Goal: Task Accomplishment & Management: Complete application form

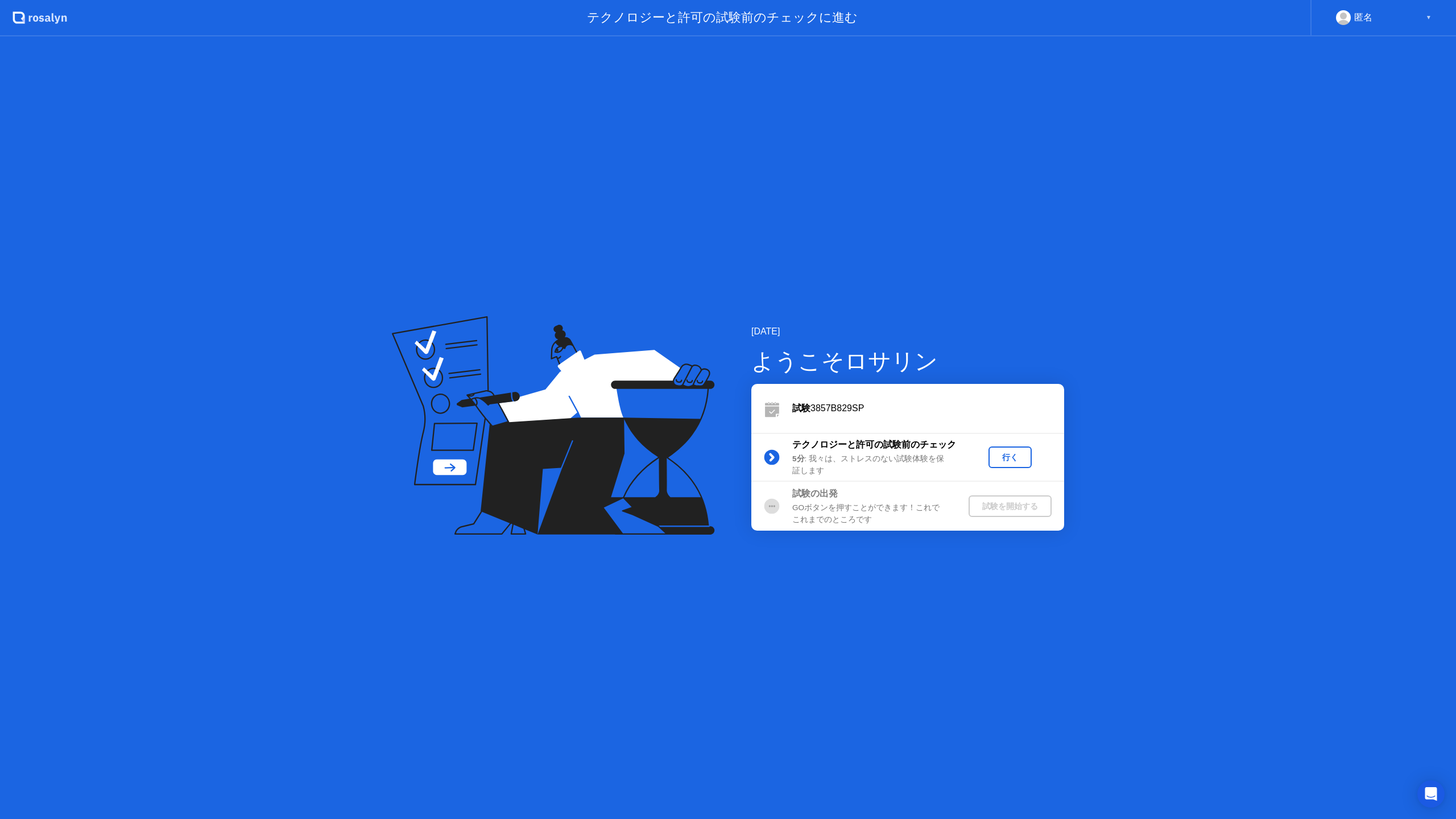
click at [1014, 452] on div "行く" at bounding box center [1010, 457] width 34 height 11
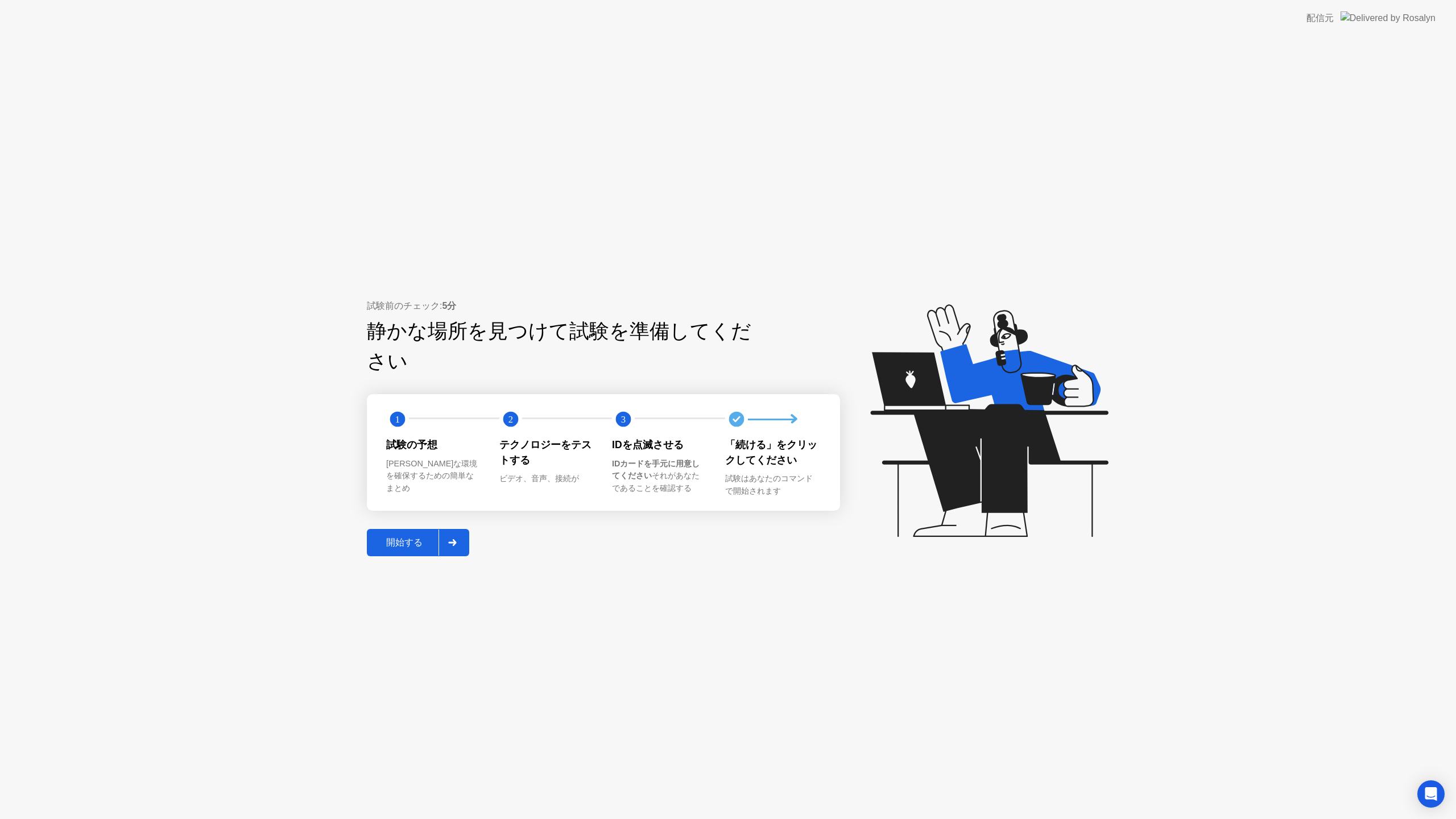
click at [406, 537] on div "開始する" at bounding box center [405, 543] width 68 height 12
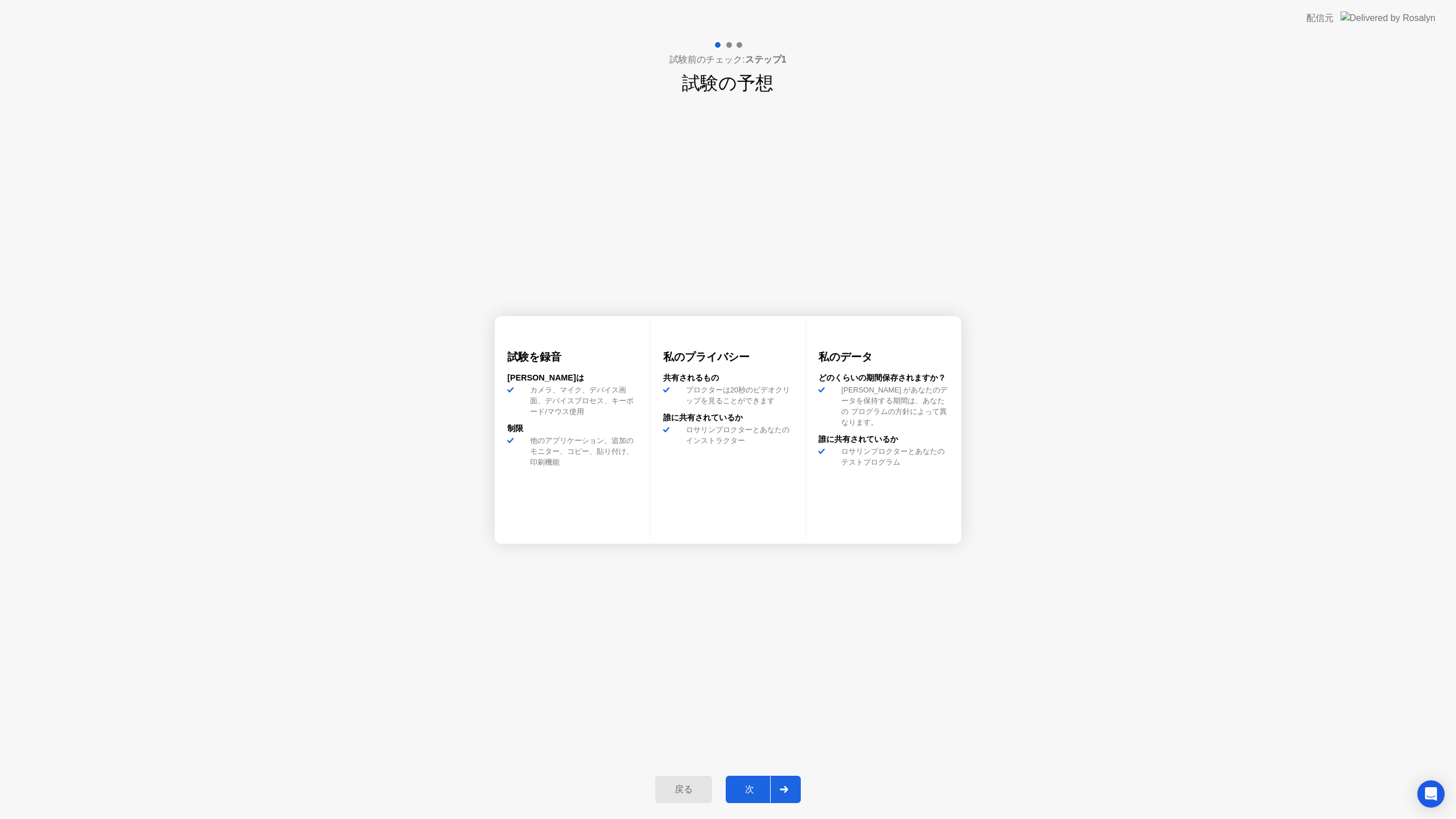
click at [751, 782] on button "次" at bounding box center [763, 789] width 75 height 27
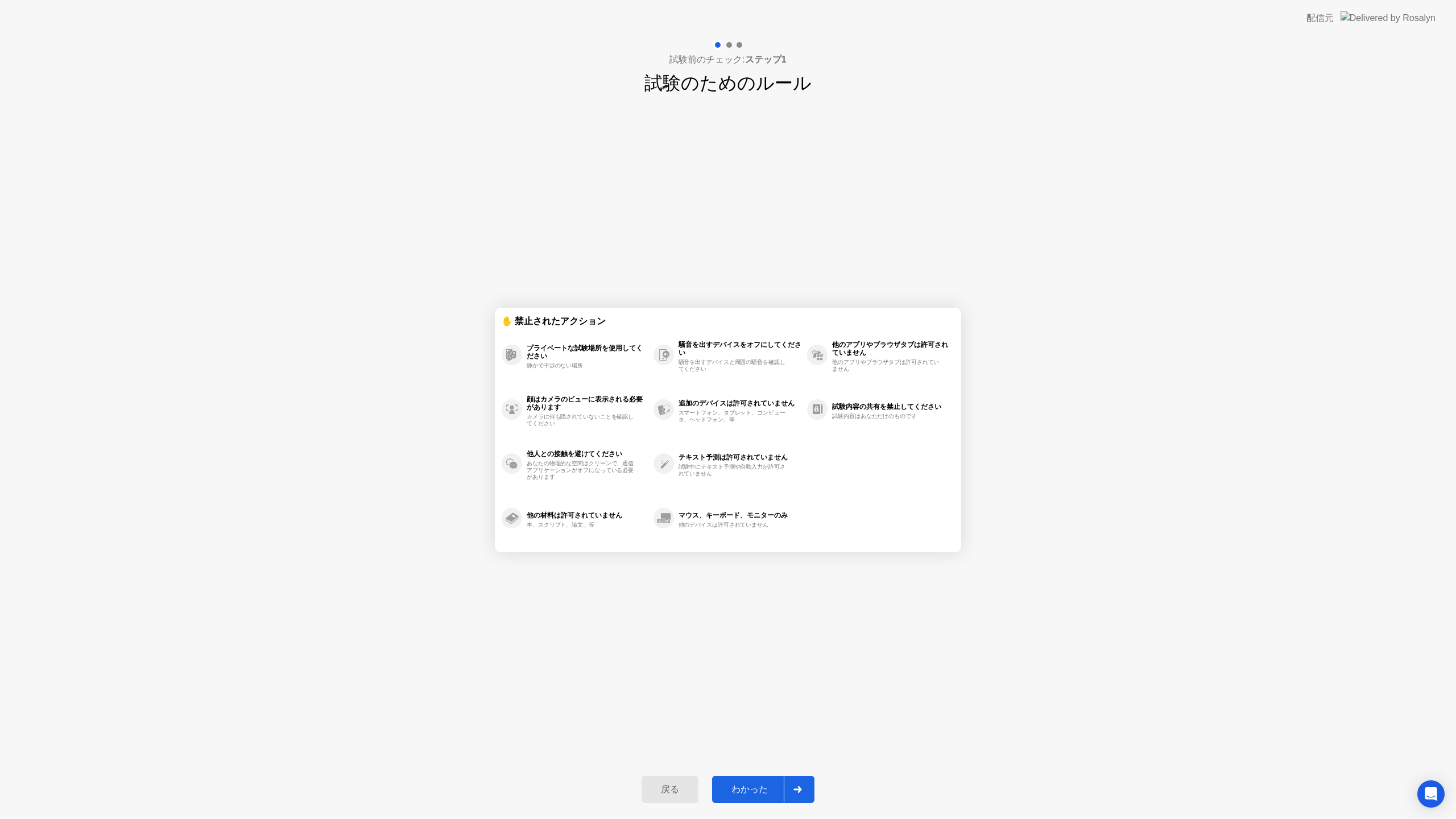
click at [745, 784] on div "わかった" at bounding box center [750, 789] width 68 height 12
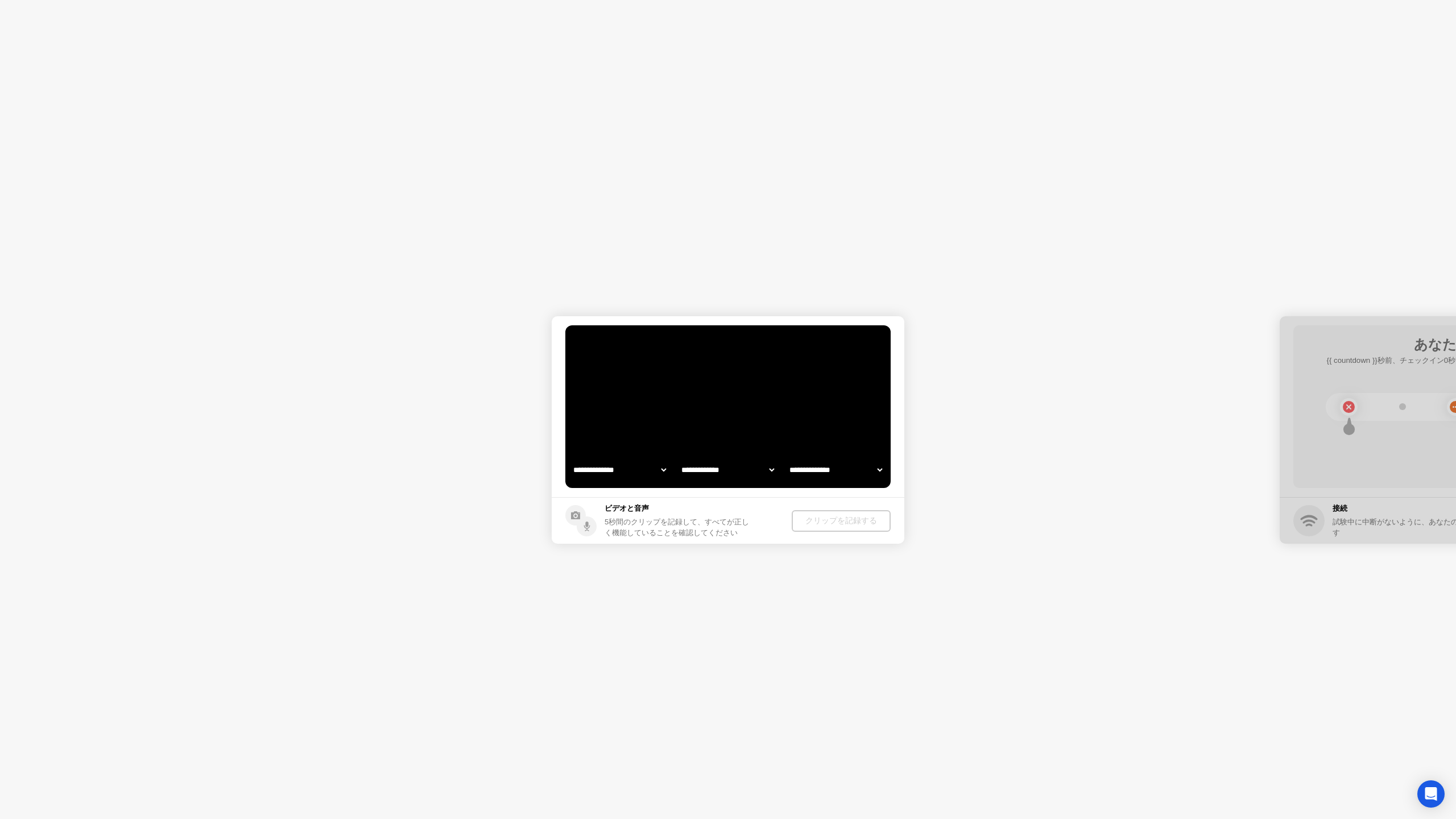
select select "**********"
select select "*******"
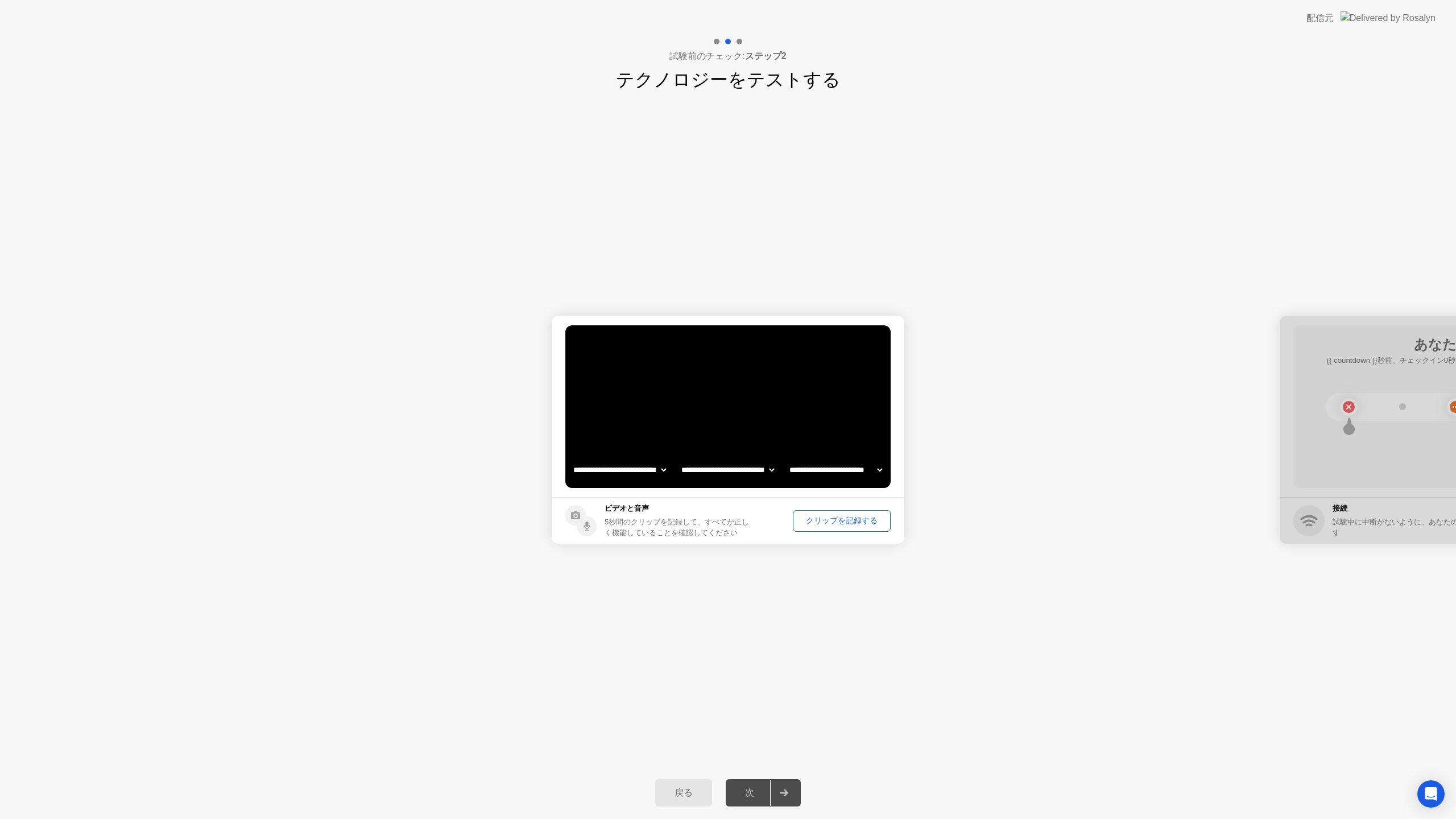
click at [810, 439] on video at bounding box center [728, 406] width 325 height 163
click at [854, 521] on div "クリップを記録する" at bounding box center [841, 521] width 90 height 11
click at [854, 521] on button "記録中 4s" at bounding box center [854, 521] width 73 height 22
click at [812, 523] on div "クリップをリプレイする" at bounding box center [766, 521] width 119 height 11
click at [751, 790] on div "次" at bounding box center [750, 793] width 41 height 12
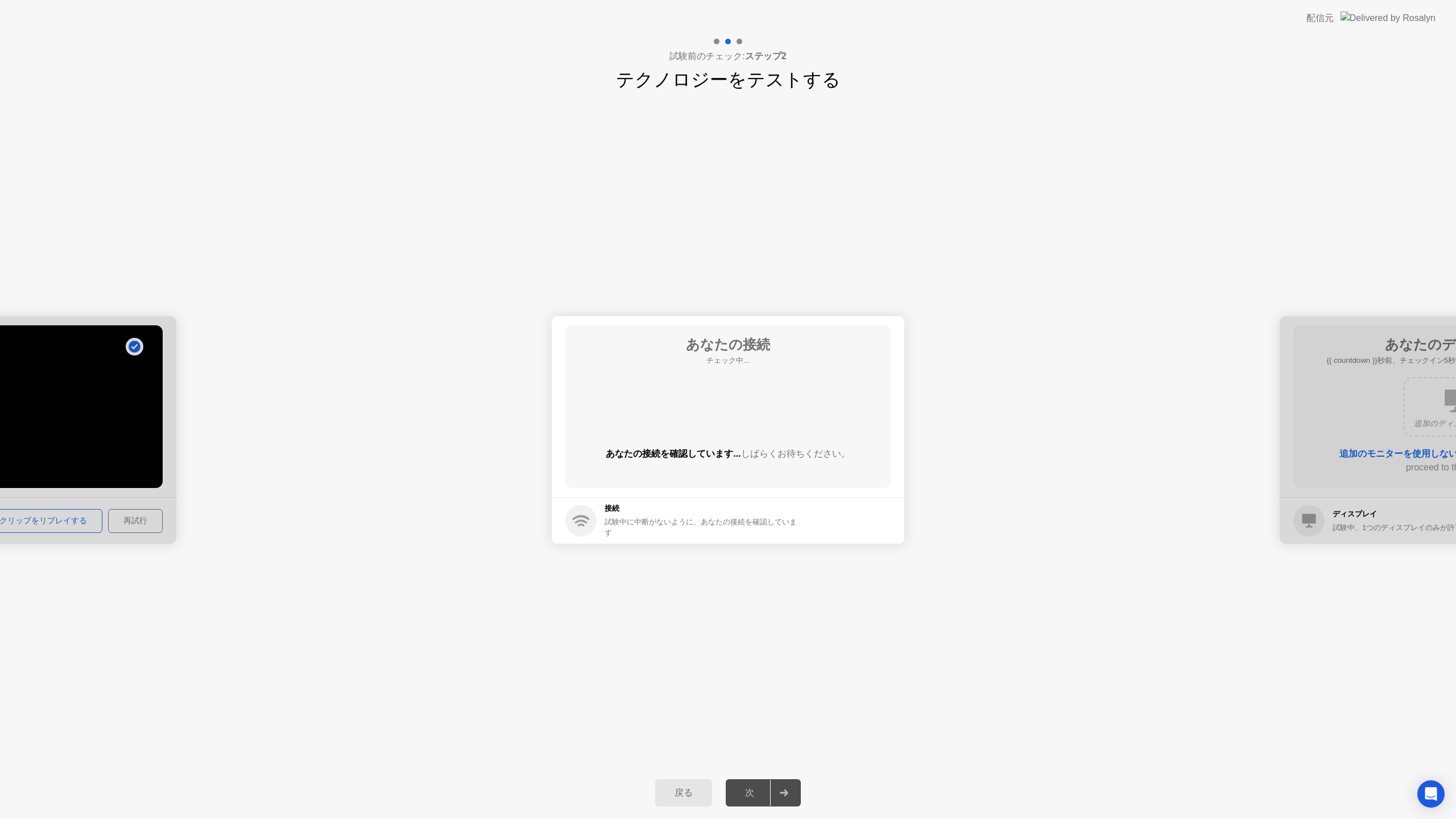
click at [804, 325] on main "あなたの接続 チェック中... あなたの接続を確認しています... しばらくお待ちください。" at bounding box center [728, 406] width 353 height 181
click at [795, 333] on main "あなたの接続 チェック中... あなたの接続を確認しています... しばらくお待ちください。" at bounding box center [728, 406] width 353 height 181
click at [725, 411] on circle at bounding box center [727, 407] width 12 height 12
click at [753, 787] on div "次" at bounding box center [750, 793] width 41 height 12
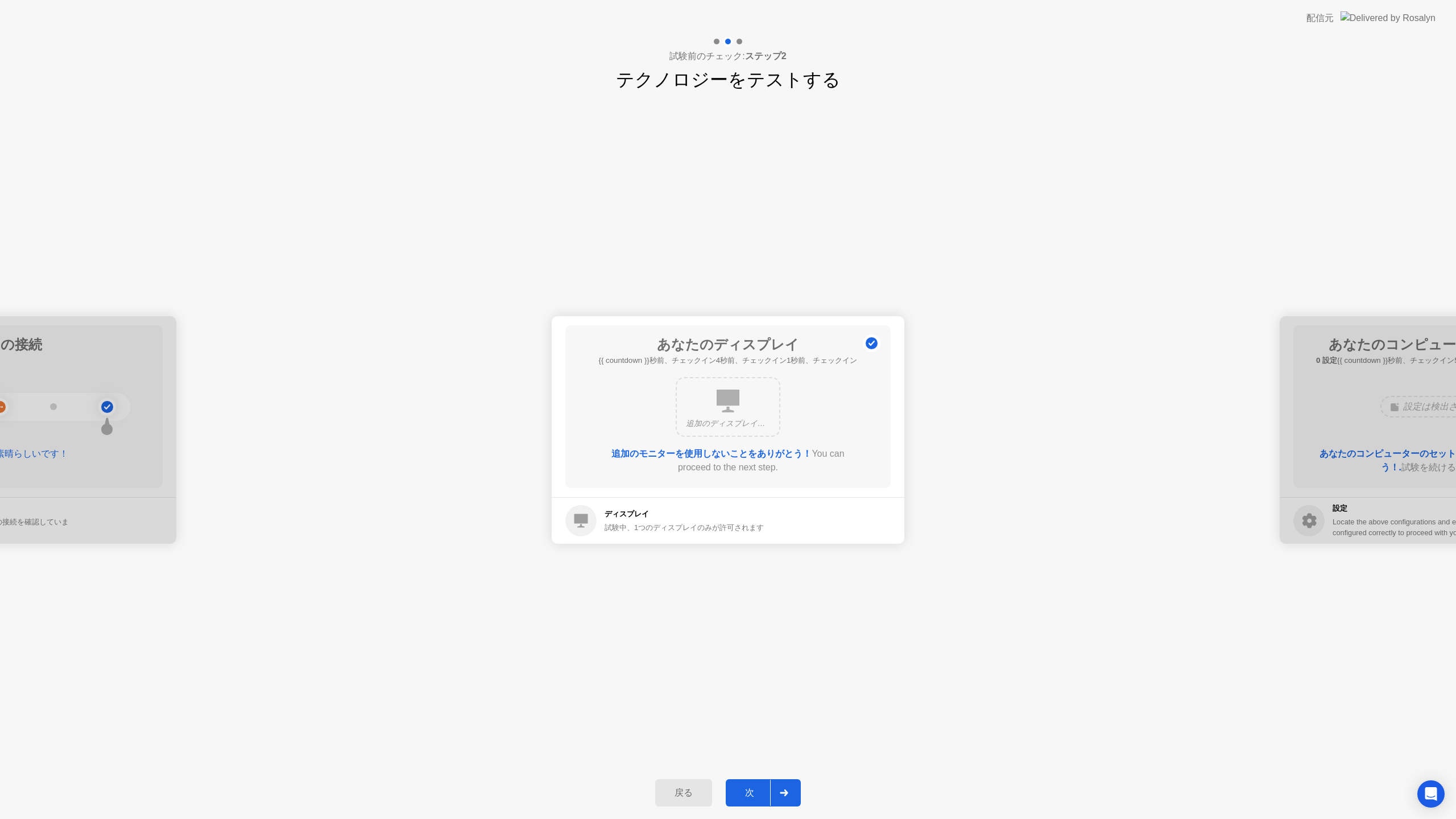
click at [739, 789] on div "次" at bounding box center [750, 793] width 41 height 12
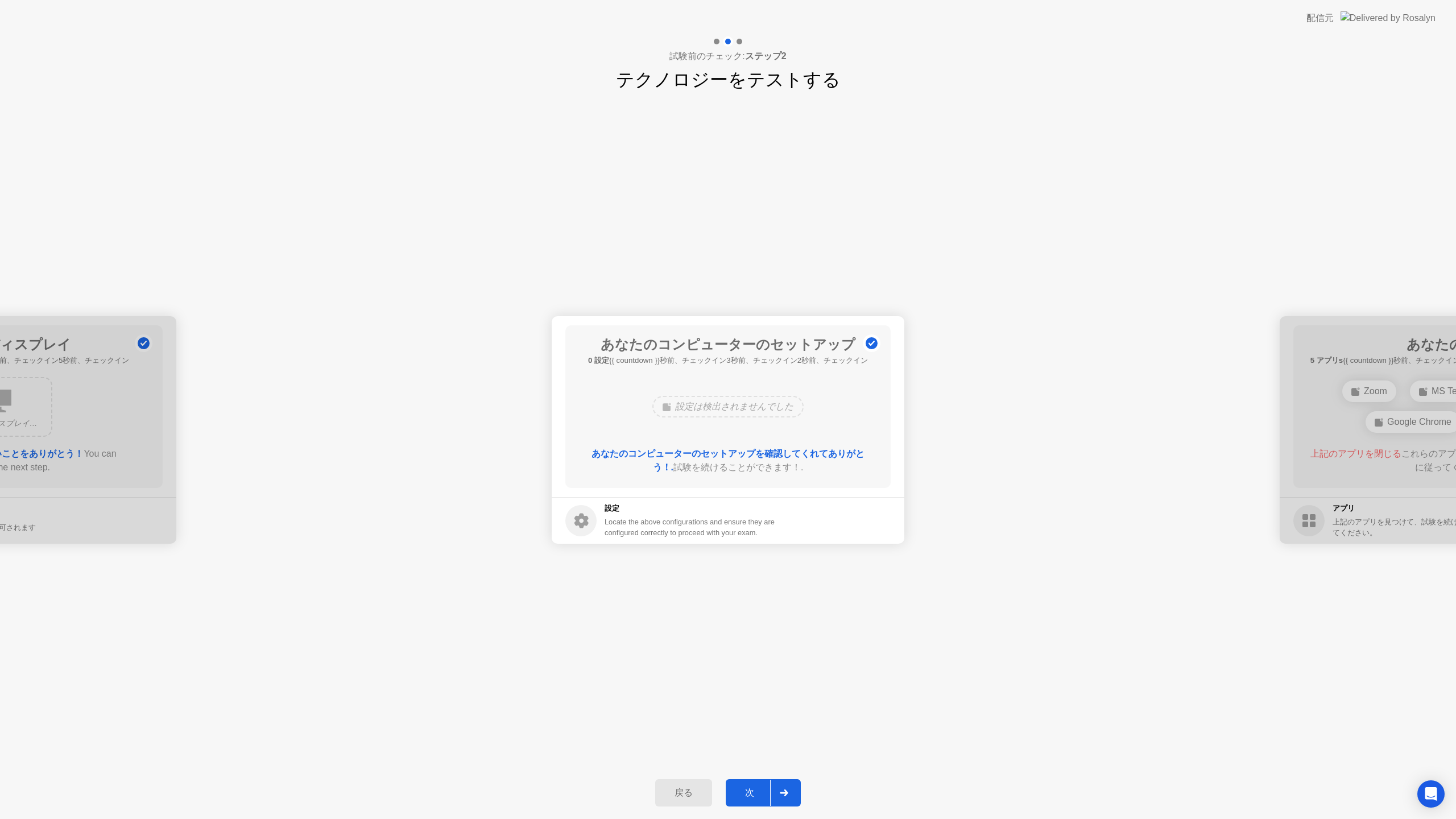
click at [759, 794] on div "次" at bounding box center [750, 793] width 41 height 12
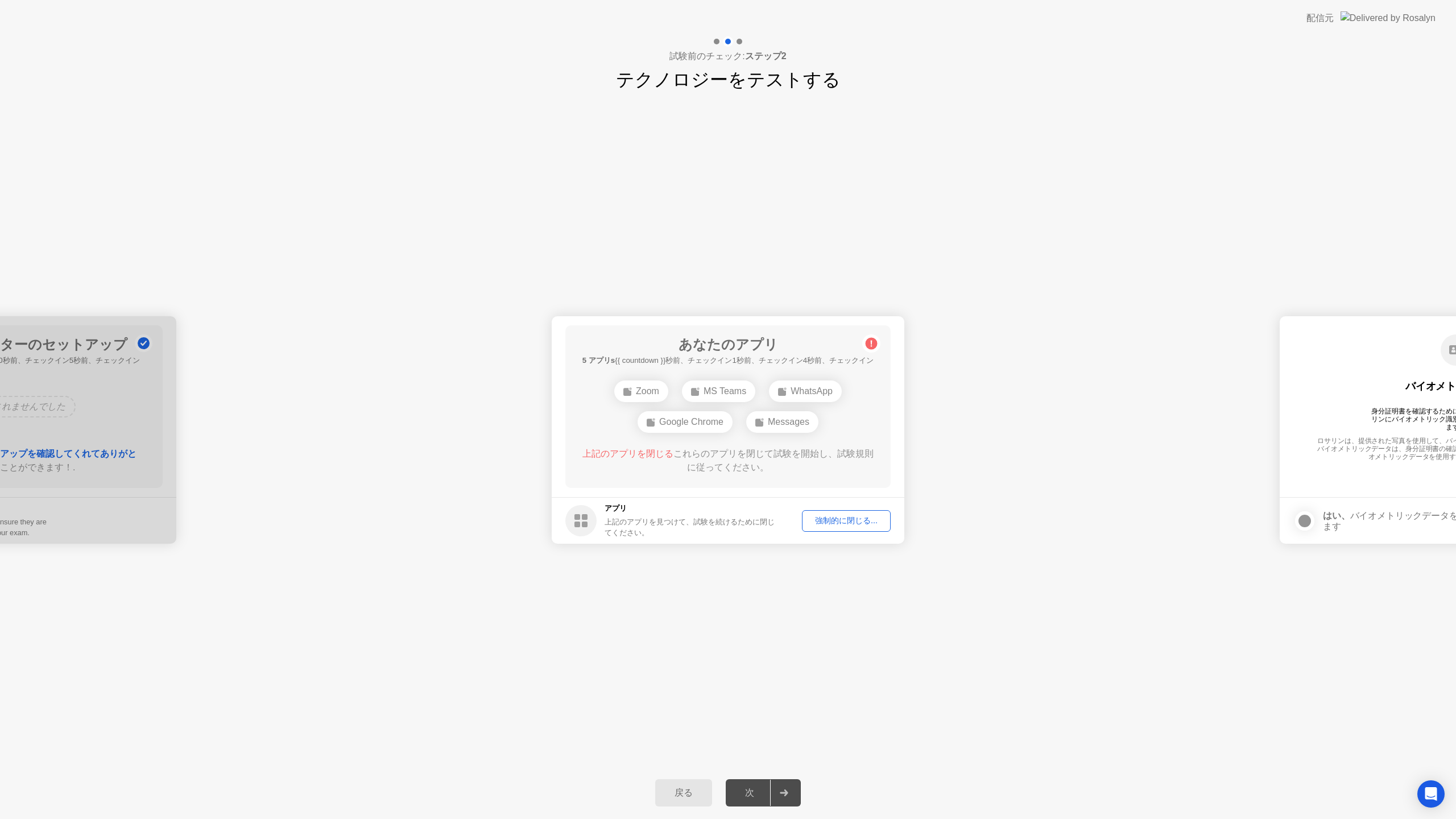
click at [759, 794] on div "次" at bounding box center [750, 793] width 41 height 12
click at [688, 425] on div "Google Chrome" at bounding box center [685, 422] width 95 height 22
click at [687, 425] on div "Google Chrome" at bounding box center [685, 422] width 95 height 22
click at [687, 425] on div "Google Chrome" at bounding box center [685, 422] width 95 height 22
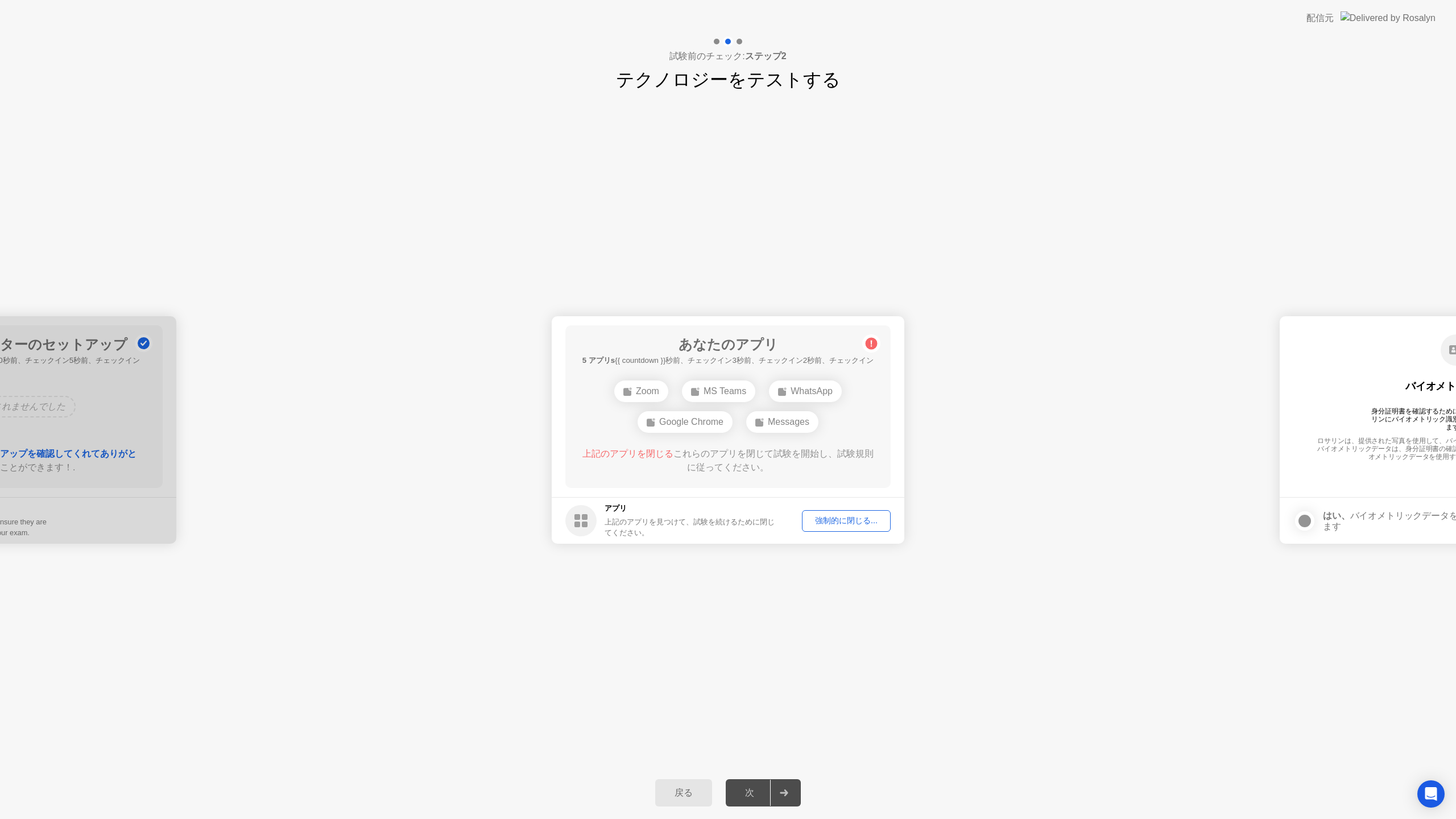
click at [688, 423] on div "Google Chrome" at bounding box center [685, 422] width 95 height 22
click at [812, 517] on div "強制的に閉じる..." at bounding box center [846, 521] width 81 height 11
click at [826, 517] on div "強制的に閉じる..." at bounding box center [846, 521] width 81 height 11
click at [753, 793] on div "次" at bounding box center [750, 793] width 41 height 12
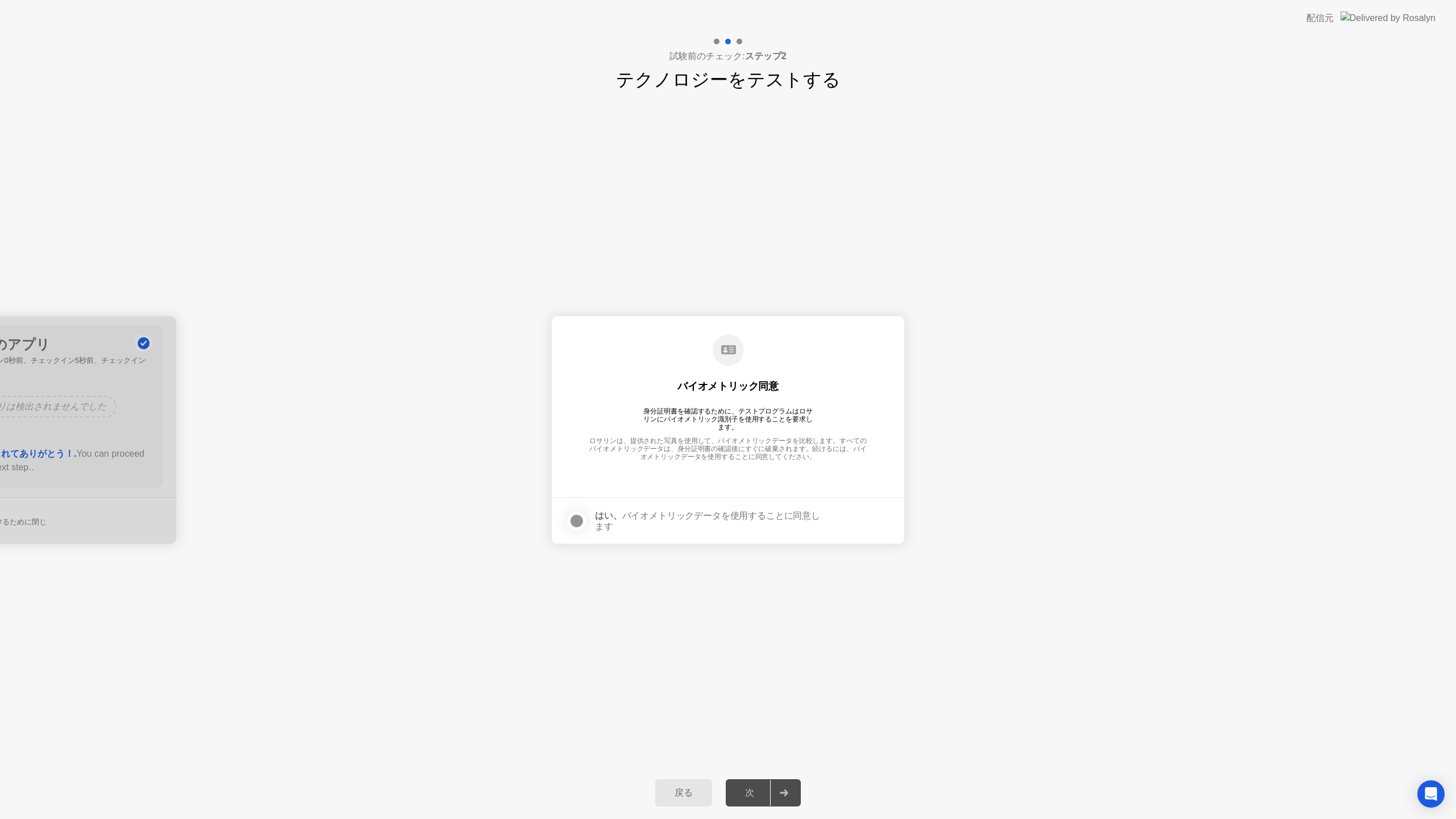
click at [577, 520] on div at bounding box center [577, 521] width 14 height 14
click at [750, 784] on button "次" at bounding box center [763, 793] width 75 height 27
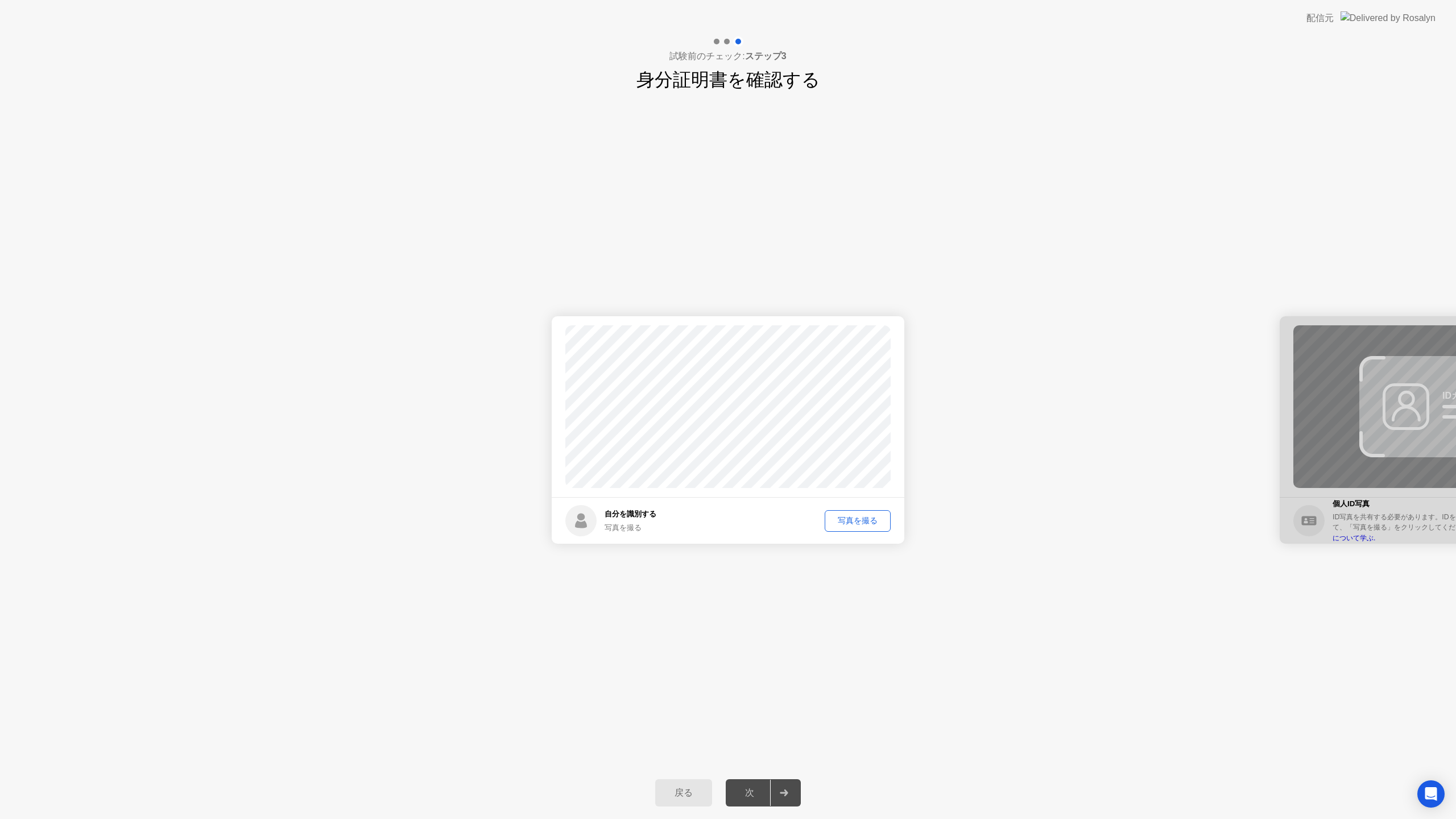
drag, startPoint x: 982, startPoint y: 588, endPoint x: 603, endPoint y: 603, distance: 379.3
click at [603, 603] on div "成功 写真は正しく撮られています 自分を識別する 写真を撮る 写真を撮る 成功 写真は正しく撮られています 失敗 写真は正しく撮られていません。 IDカード …" at bounding box center [728, 430] width 1456 height 673
click at [859, 522] on div "写真を撮る" at bounding box center [858, 521] width 58 height 11
click at [745, 787] on div "次" at bounding box center [750, 793] width 41 height 12
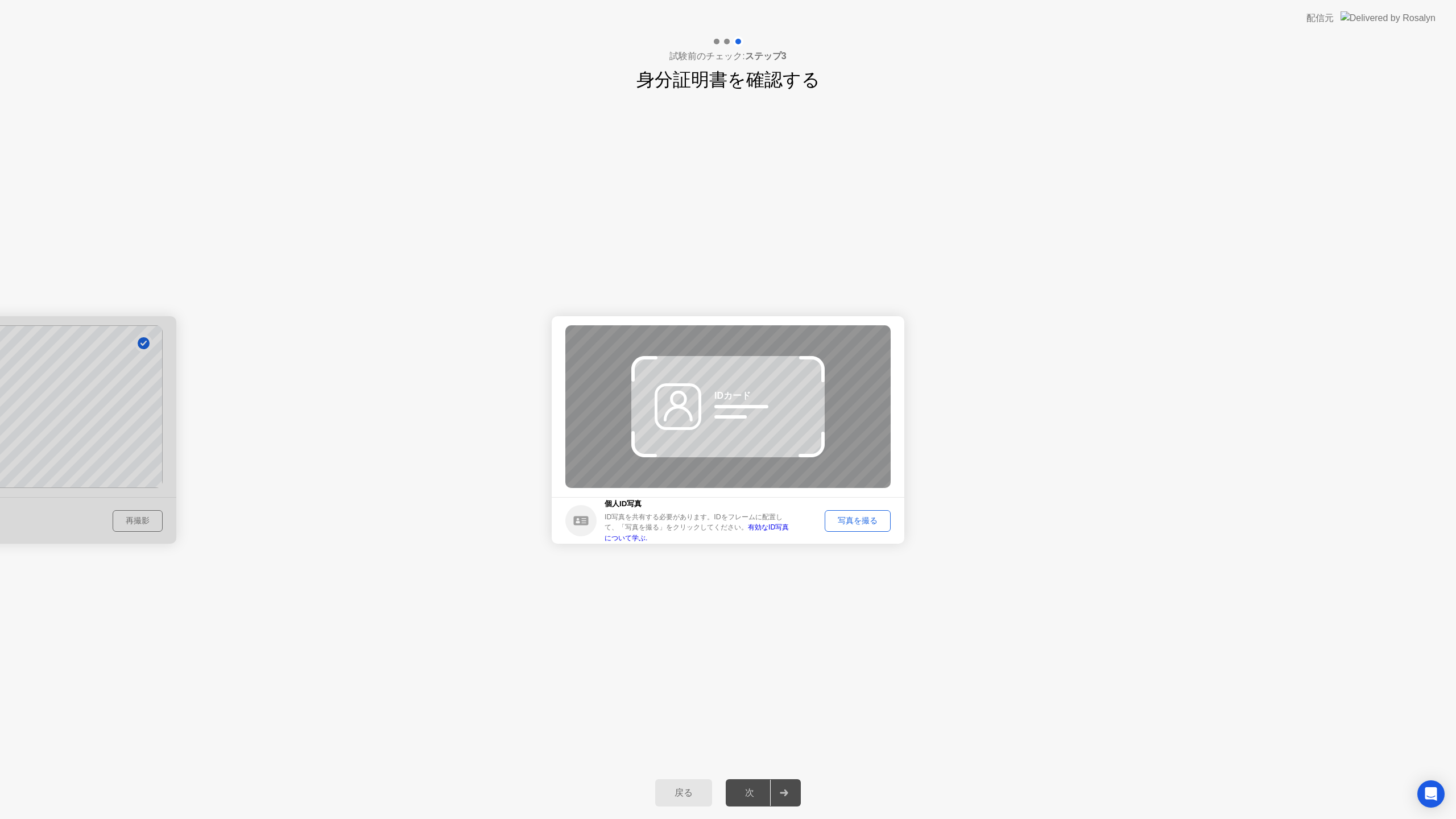
click at [674, 794] on div "戻る" at bounding box center [683, 793] width 50 height 12
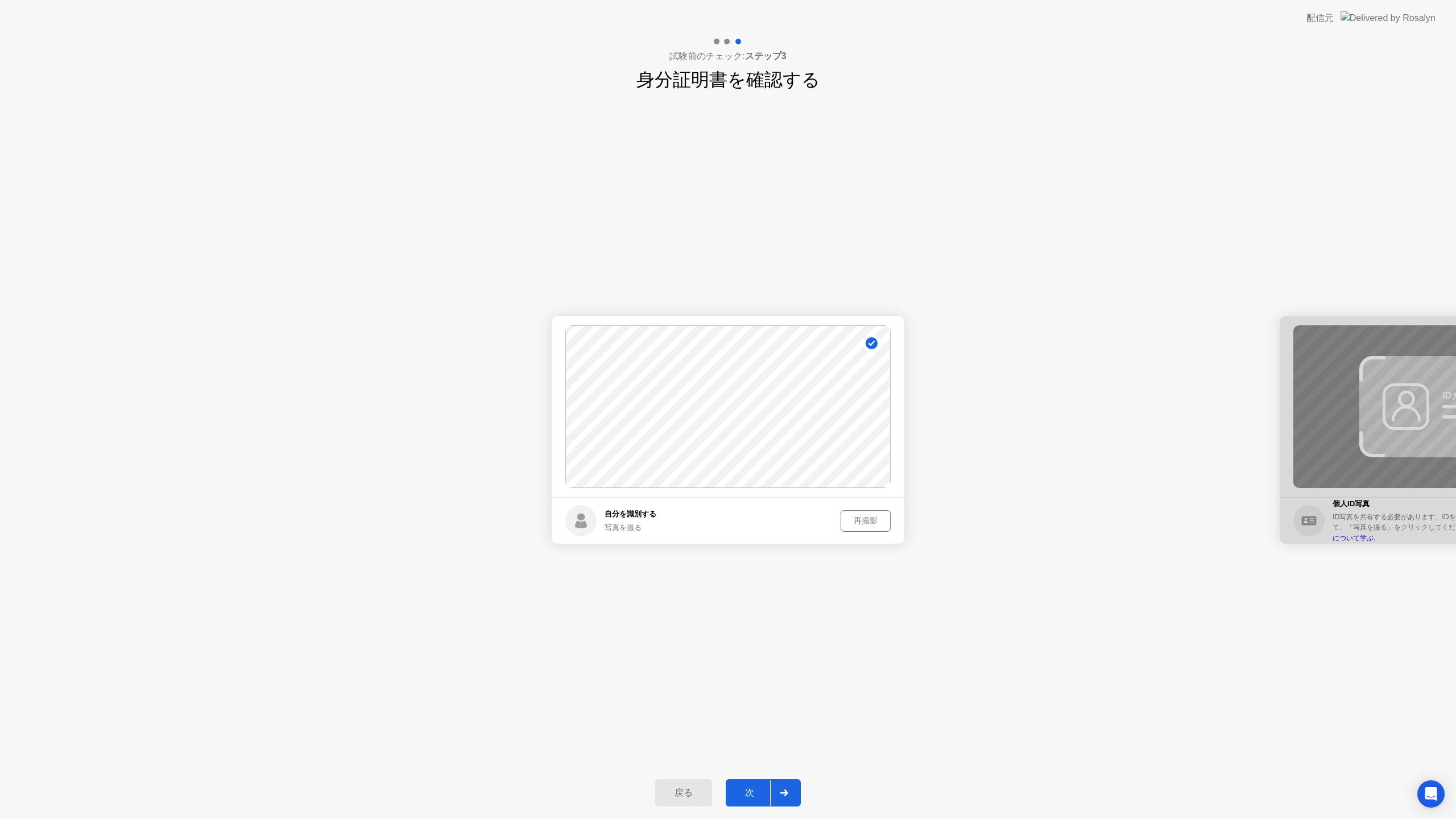
click at [873, 348] on circle at bounding box center [871, 343] width 12 height 12
click at [872, 525] on div "再撮影" at bounding box center [865, 521] width 42 height 11
click at [850, 520] on div "写真を撮る" at bounding box center [858, 521] width 58 height 11
click at [753, 787] on div "次" at bounding box center [750, 793] width 41 height 12
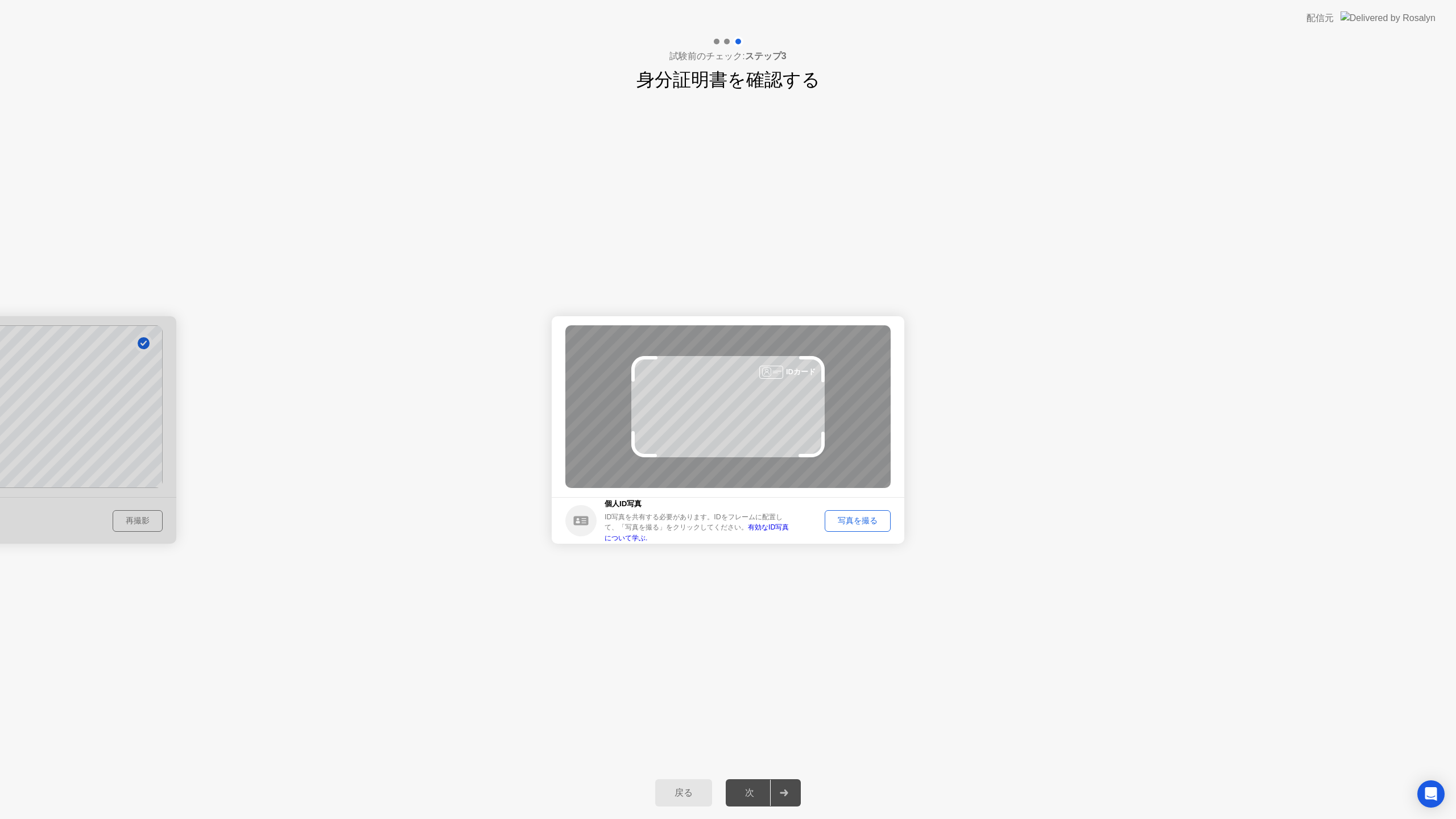
click at [863, 522] on div "写真を撮る" at bounding box center [858, 521] width 58 height 11
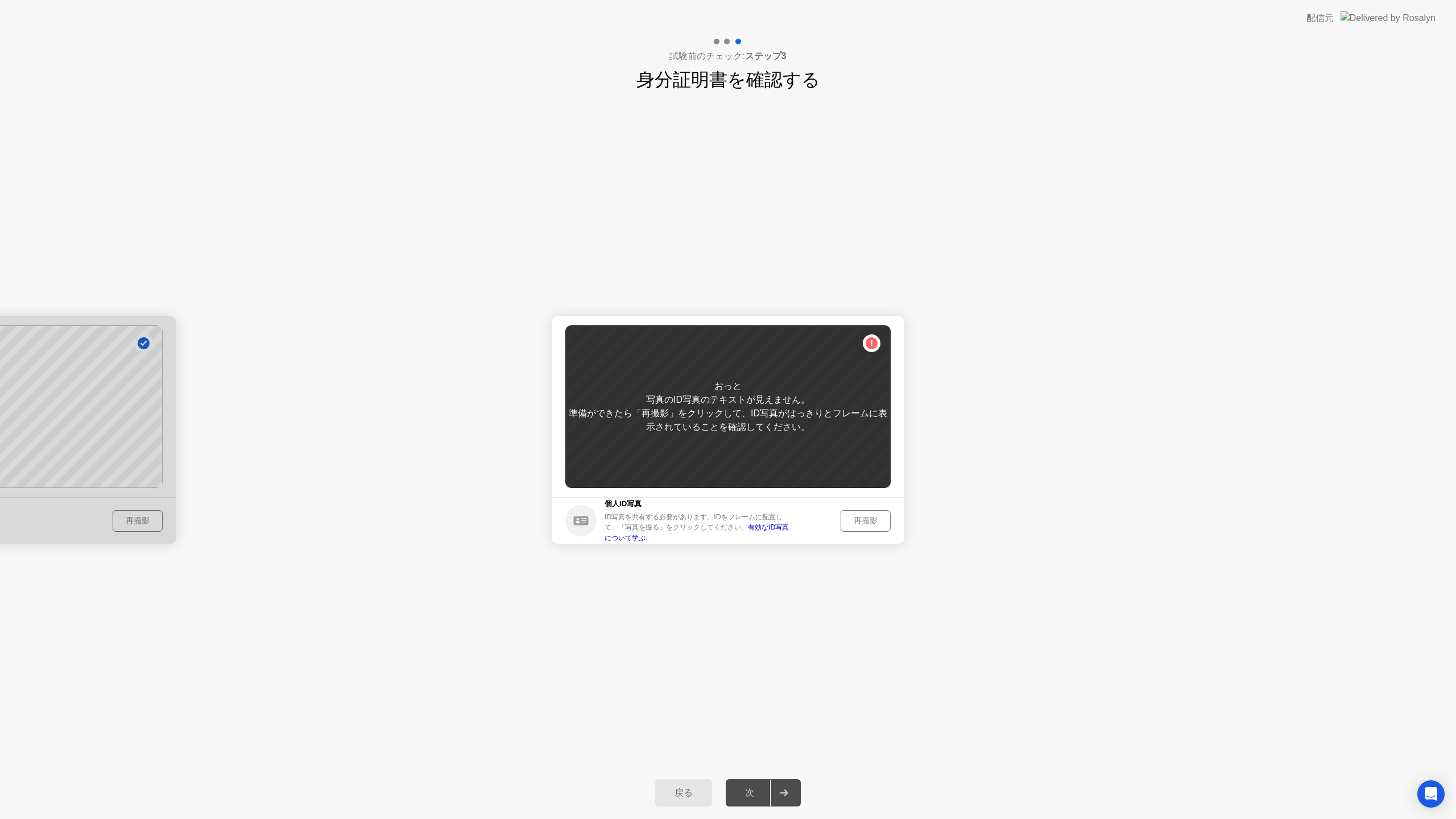
click at [862, 520] on div "再撮影" at bounding box center [865, 521] width 42 height 11
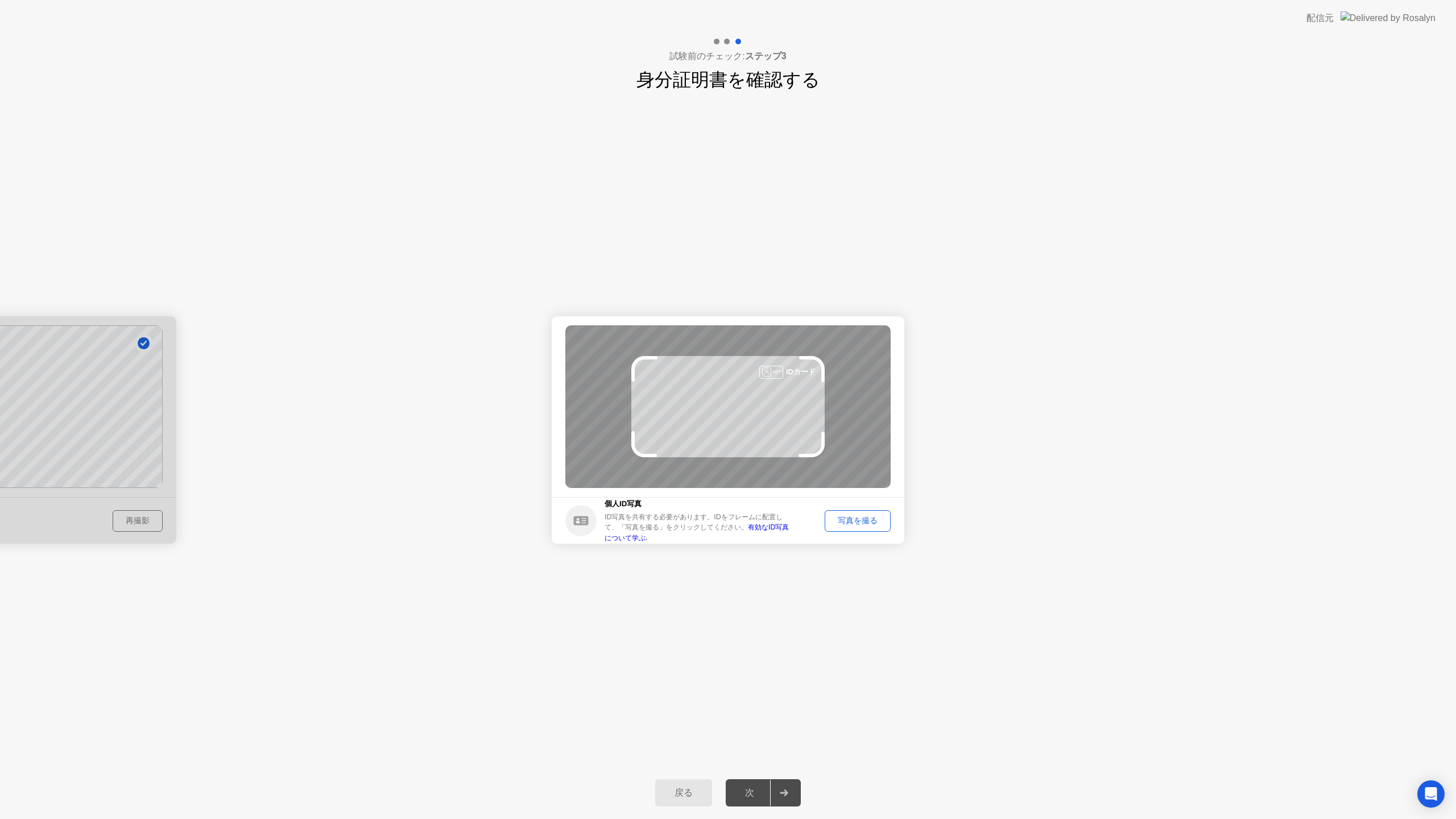
click at [848, 515] on div "写真を撮る" at bounding box center [858, 521] width 58 height 11
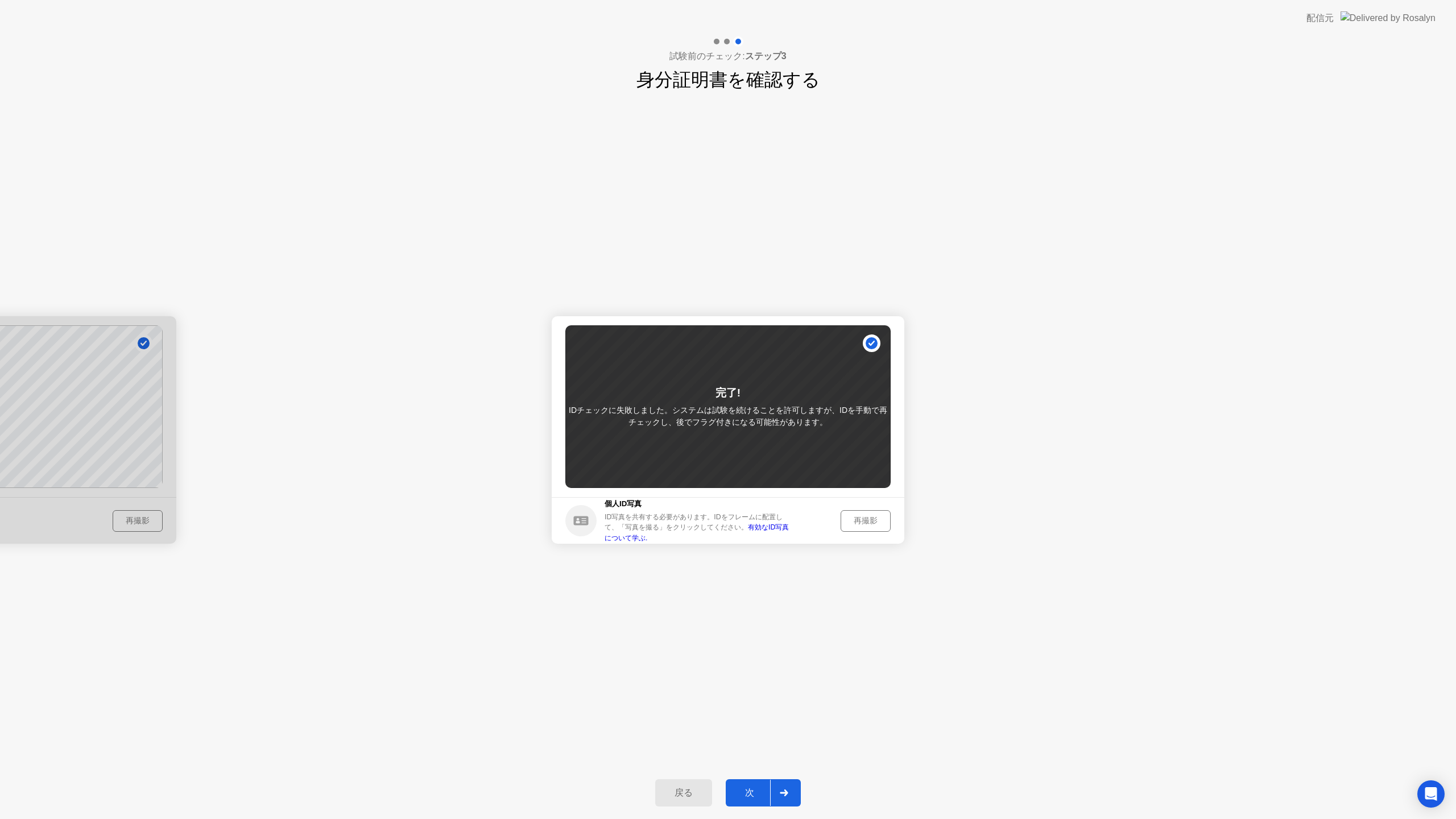
click at [763, 794] on div "次" at bounding box center [750, 793] width 41 height 12
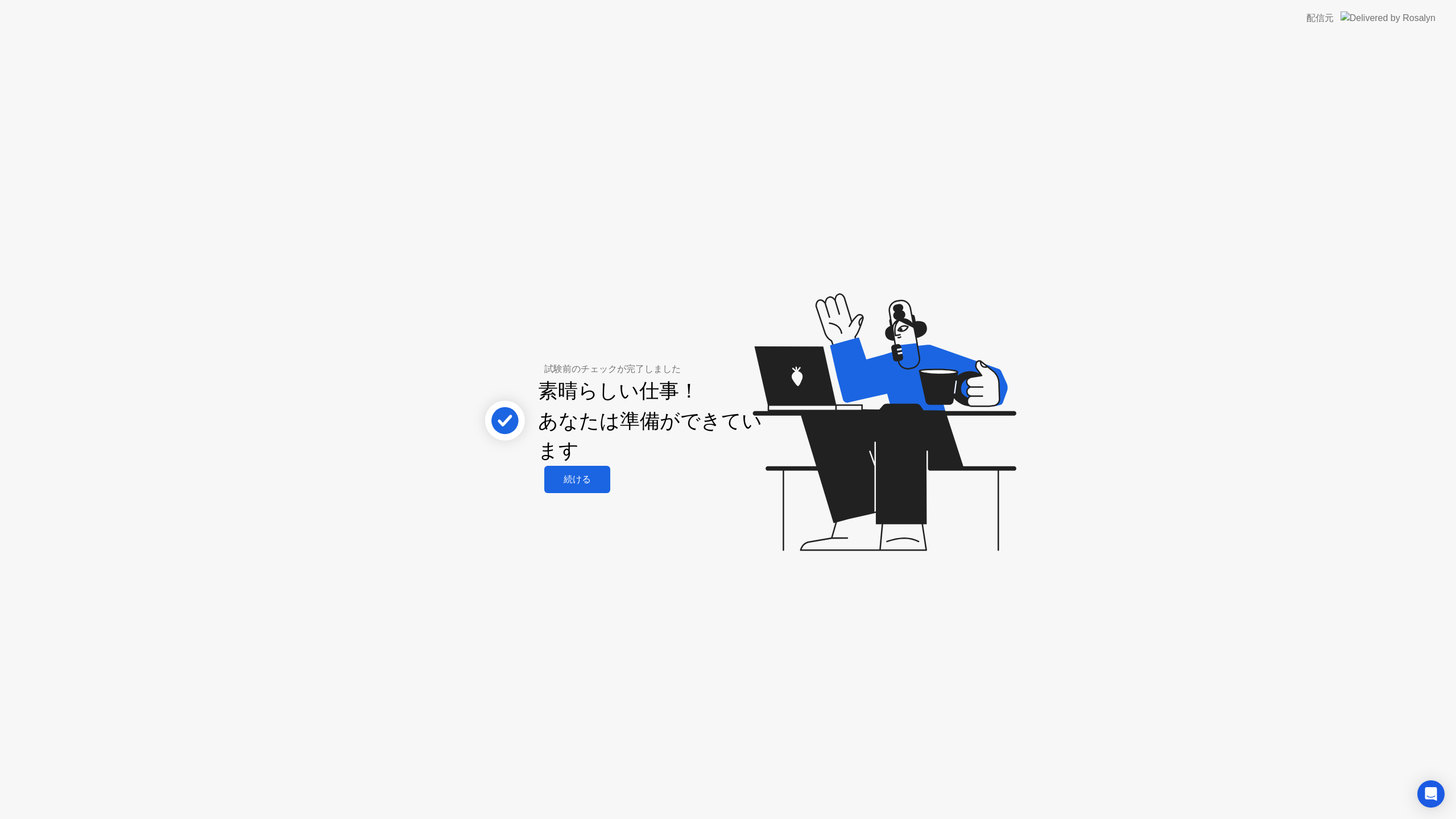
click at [597, 470] on button "続ける" at bounding box center [577, 479] width 66 height 27
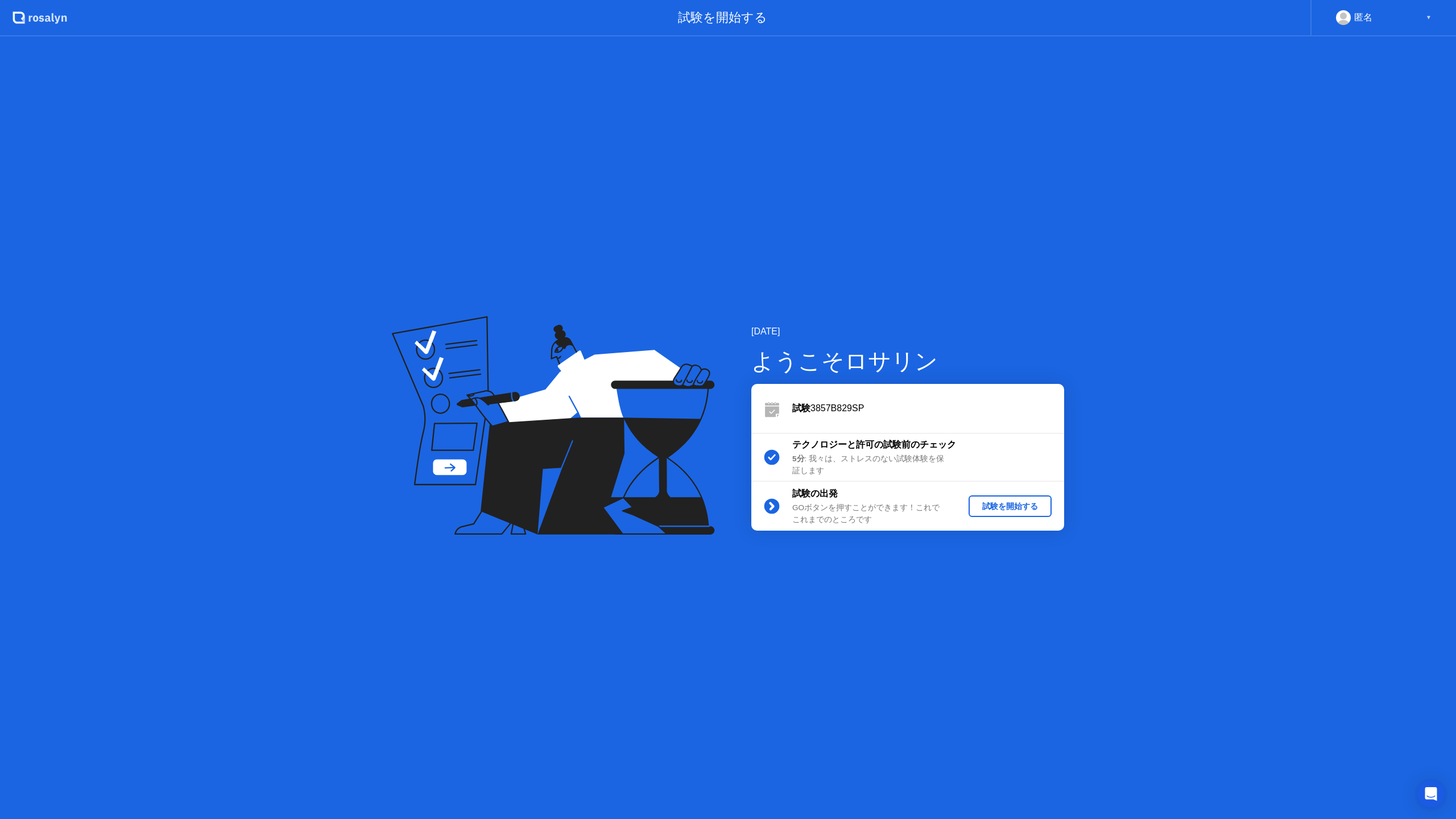
click at [993, 502] on div "試験を開始する" at bounding box center [1010, 506] width 74 height 11
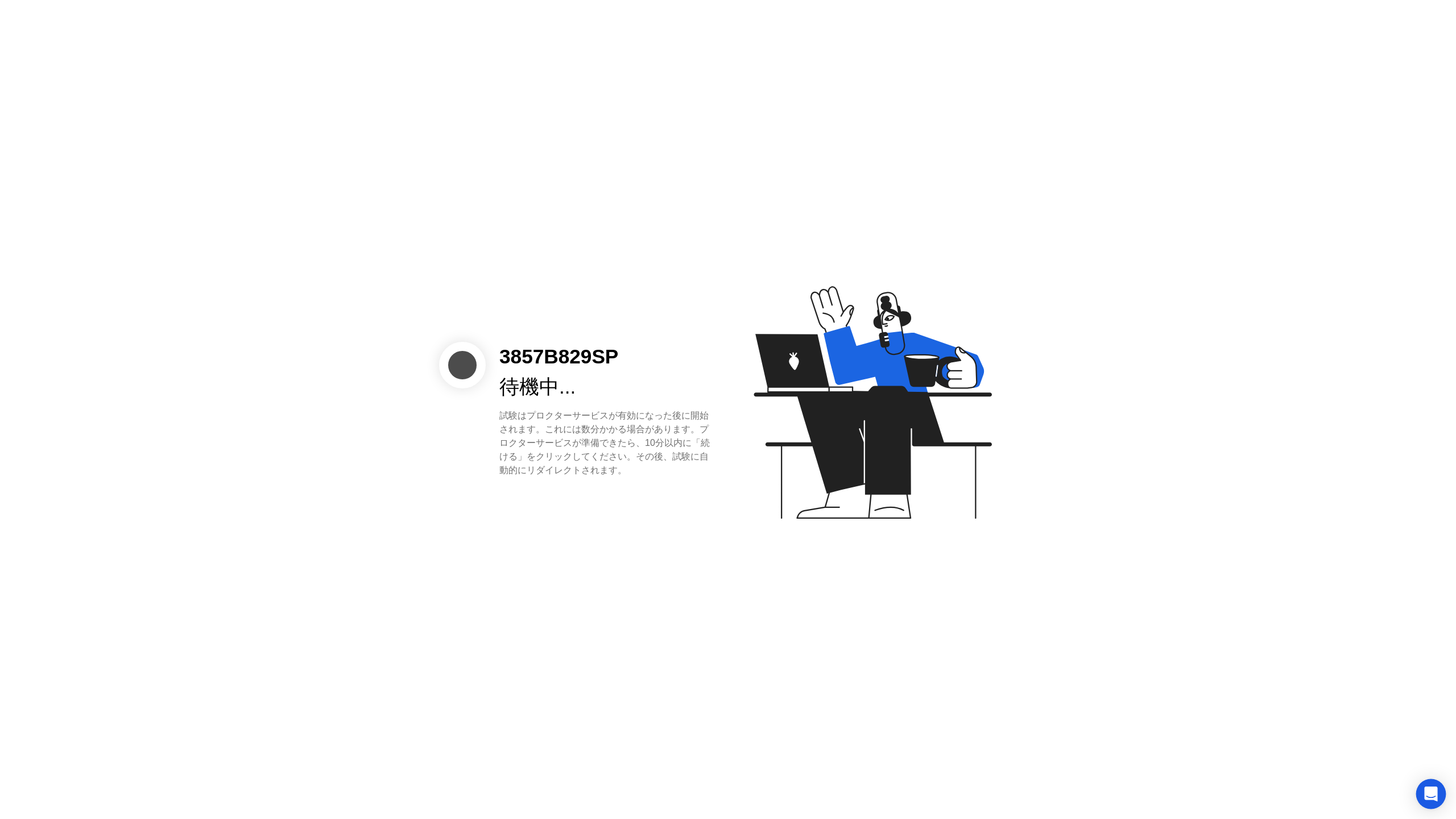
click at [1429, 787] on icon "Open Intercom Messenger" at bounding box center [1430, 794] width 13 height 15
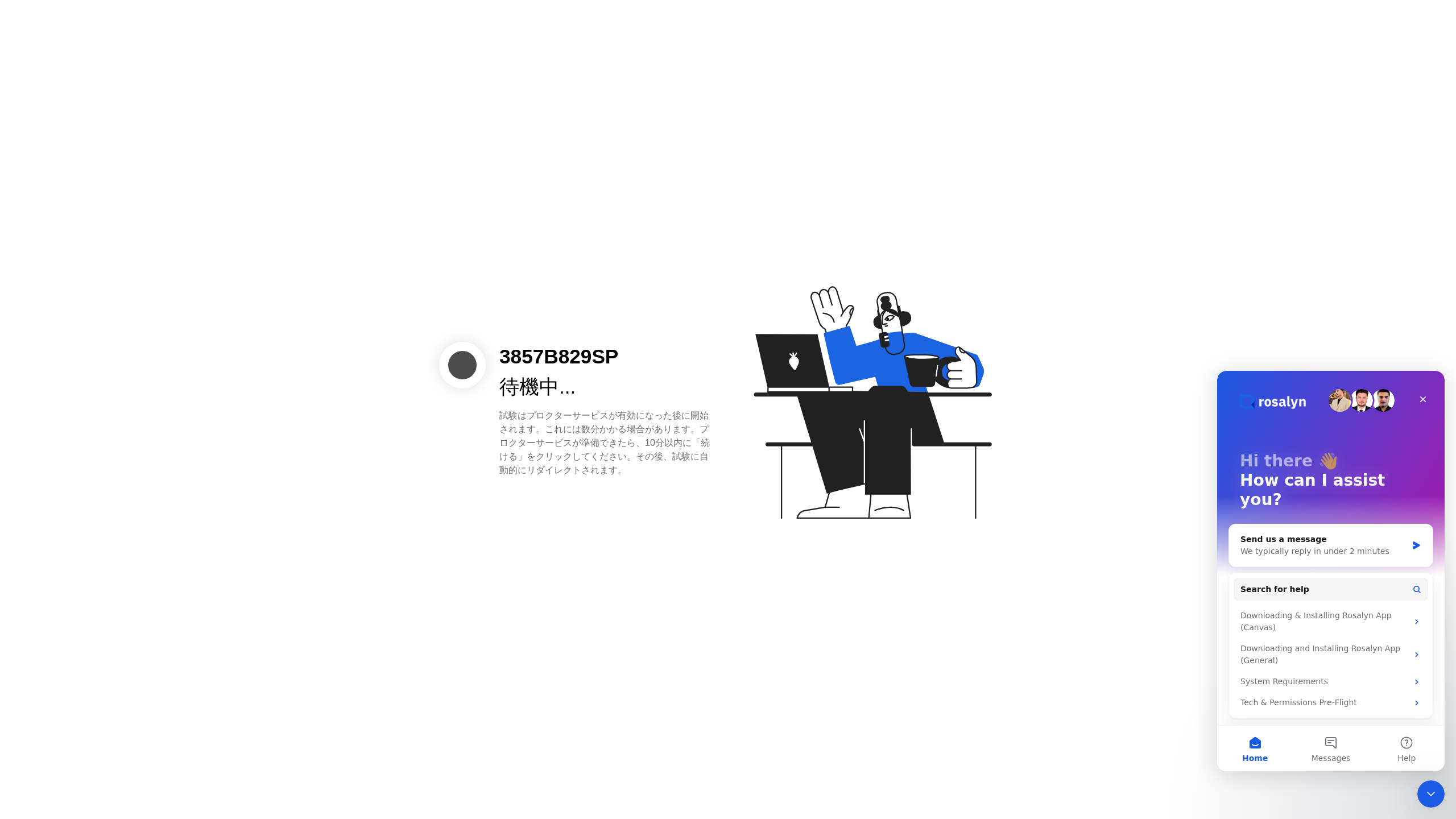
click at [1198, 364] on div "3857B829SP 待機中... 試験はプロクターサービスが有効になった後に開始されます。これには数分かかる場合があります。プロクターサービスが準備できたら…" at bounding box center [728, 409] width 1456 height 819
click at [1423, 400] on icon "Close" at bounding box center [1423, 400] width 6 height 6
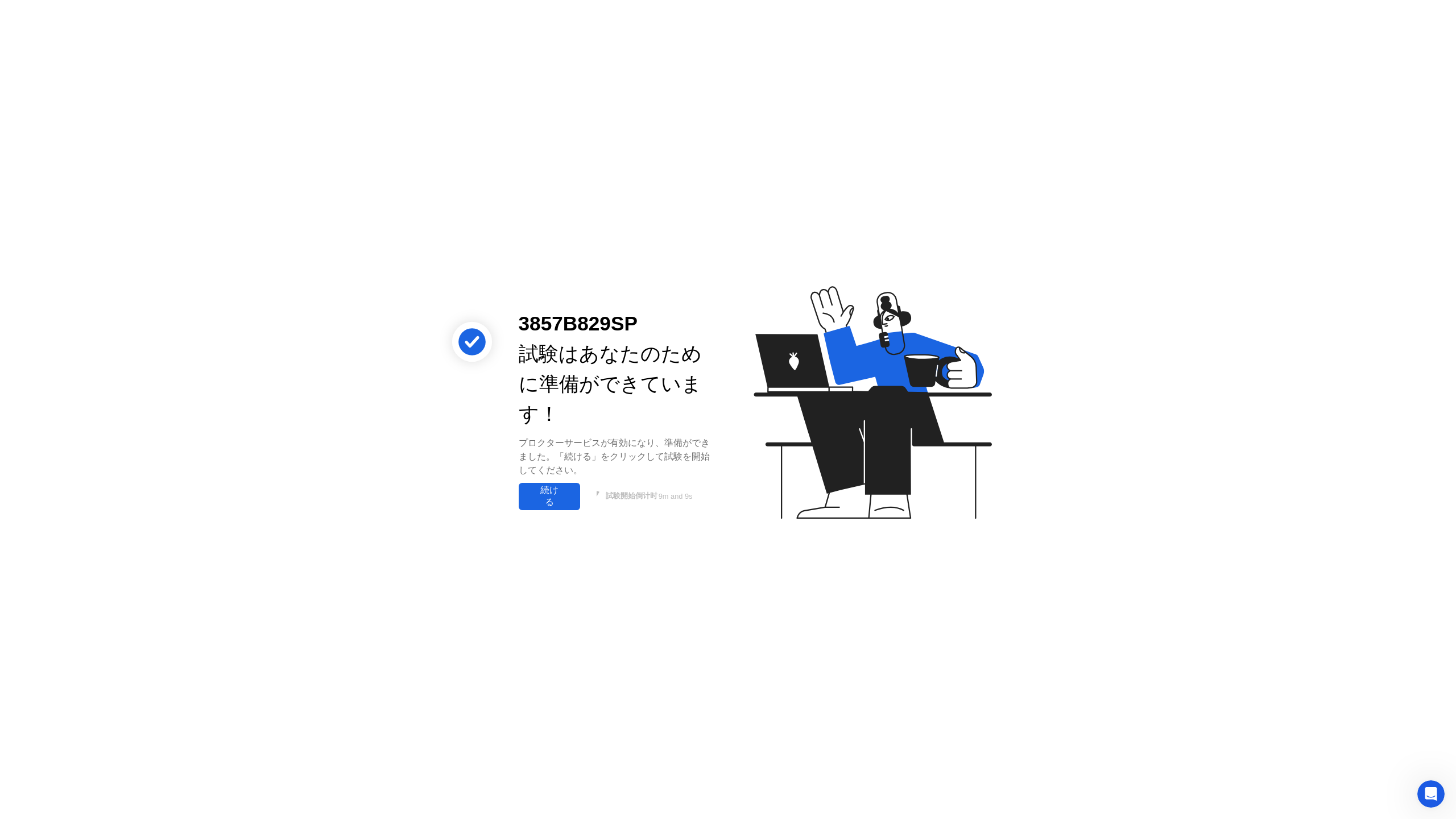
click at [547, 491] on div "続ける" at bounding box center [549, 497] width 55 height 24
